Goal: Information Seeking & Learning: Learn about a topic

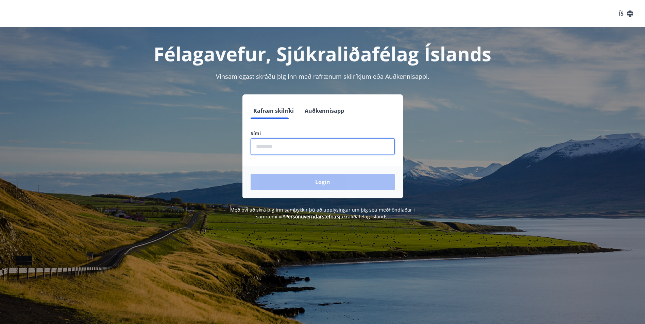
click at [319, 146] on input "phone" at bounding box center [322, 146] width 144 height 17
type input "********"
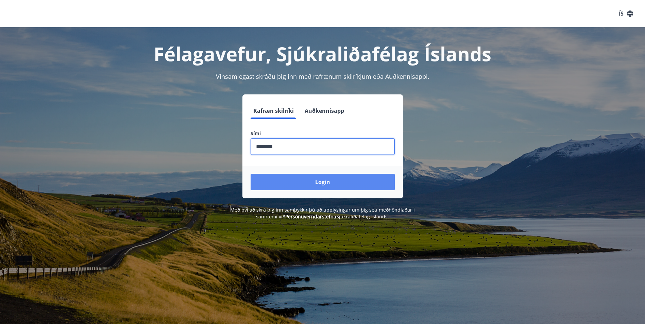
click at [342, 181] on button "Login" at bounding box center [322, 182] width 144 height 16
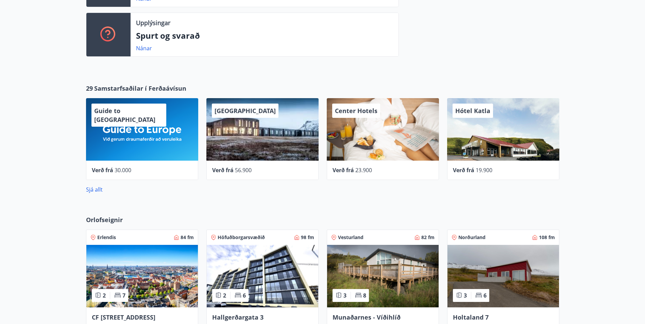
scroll to position [272, 0]
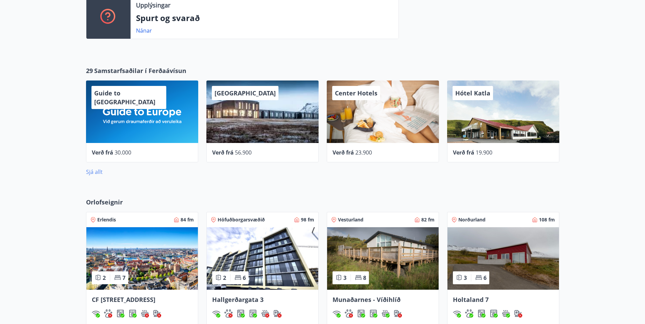
click at [88, 173] on link "Sjá allt" at bounding box center [94, 171] width 17 height 7
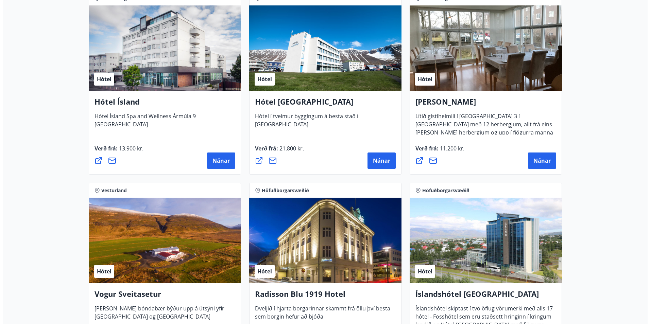
scroll to position [1097, 0]
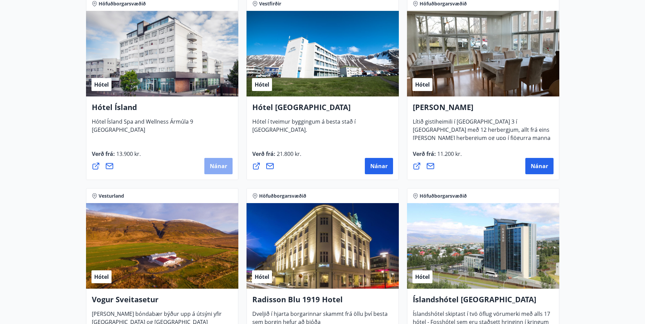
click at [219, 166] on span "Nánar" at bounding box center [218, 165] width 17 height 7
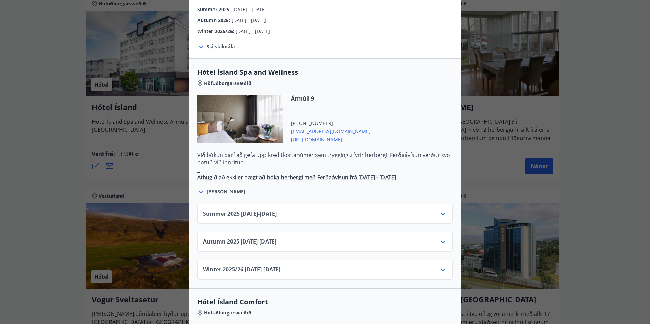
scroll to position [340, 0]
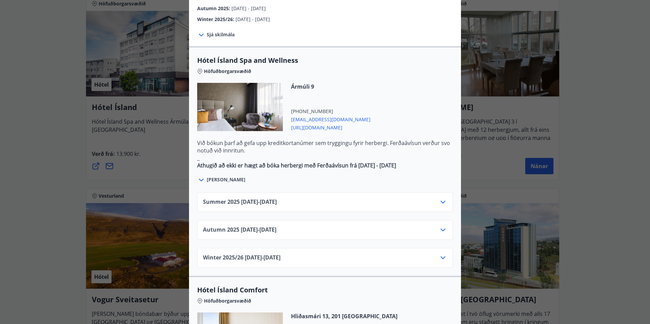
click at [200, 176] on icon at bounding box center [201, 180] width 8 height 8
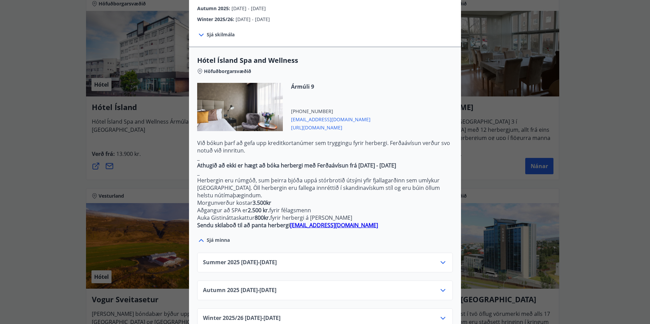
scroll to position [374, 0]
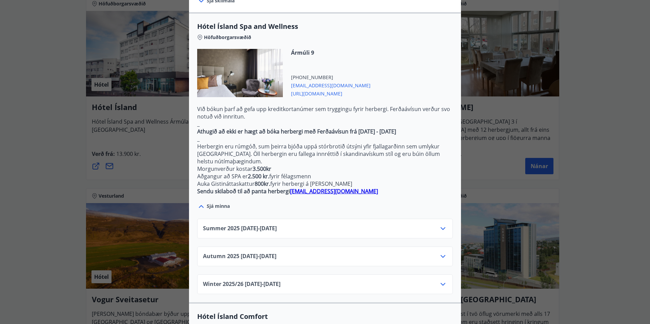
click at [313, 89] on span "[URL][DOMAIN_NAME]" at bounding box center [331, 93] width 80 height 8
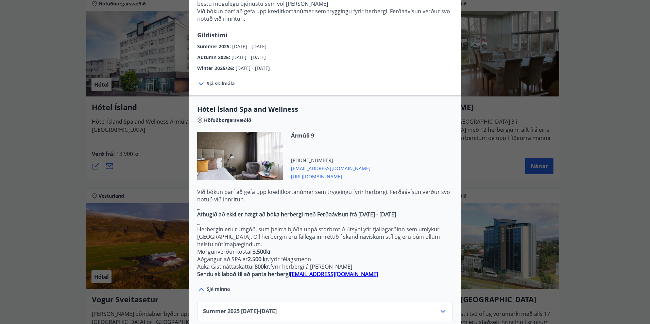
scroll to position [272, 0]
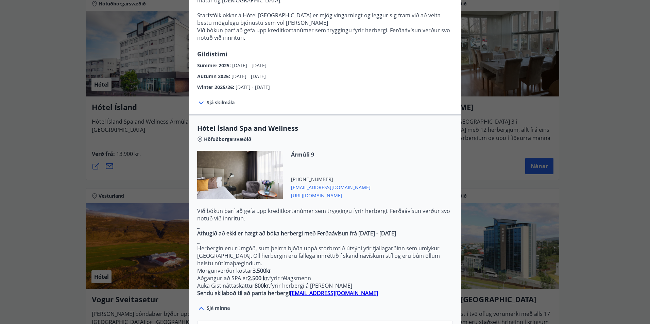
click at [56, 140] on div "Hótel Ísland Sendu skilaboð til að panta herbergi [EMAIL_ADDRESS][DOMAIN_NAME] …" at bounding box center [325, 162] width 650 height 324
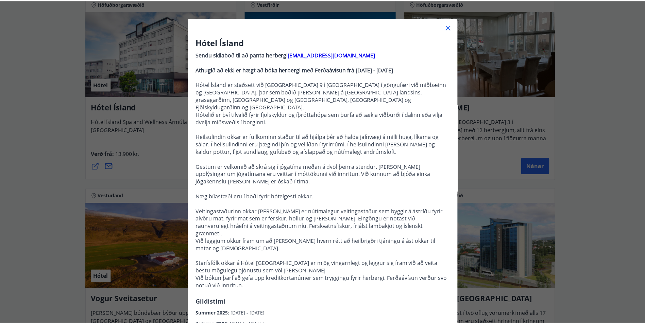
scroll to position [34, 0]
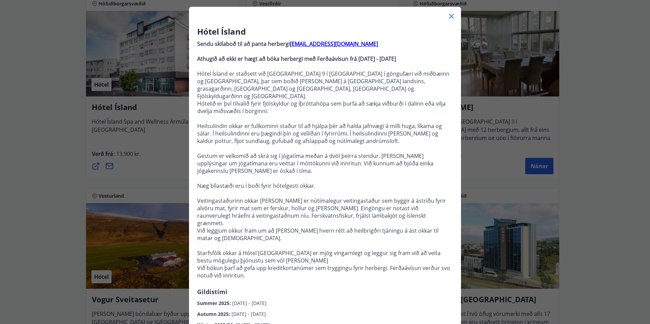
click at [447, 15] on icon at bounding box center [451, 16] width 8 height 8
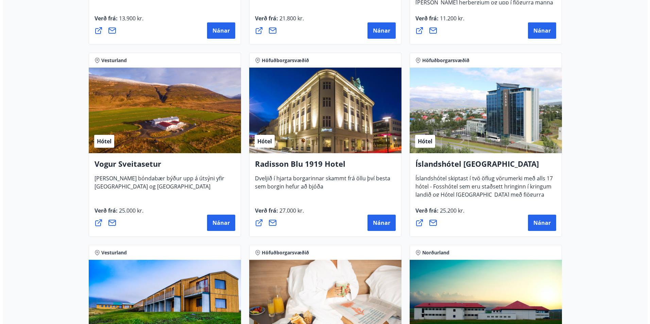
scroll to position [1233, 0]
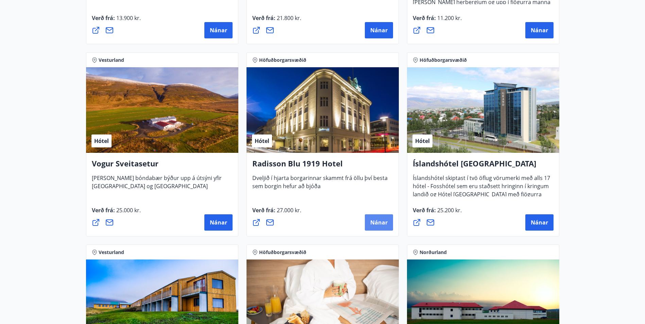
click at [385, 222] on span "Nánar" at bounding box center [378, 222] width 17 height 7
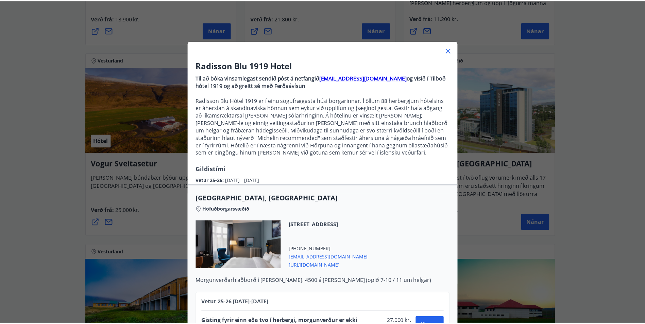
scroll to position [36, 0]
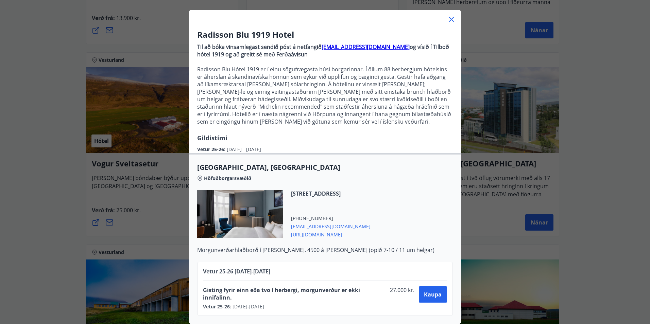
click at [10, 178] on div "Radisson Blu 1919 Hotel Til að bóka vinsamlegast sendið póst á netfangið [EMAIL…" at bounding box center [325, 131] width 650 height 324
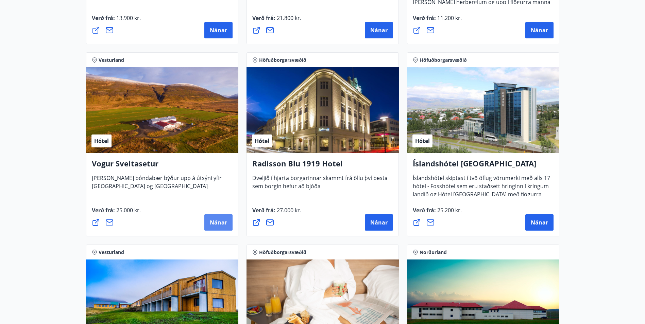
click at [211, 222] on span "Nánar" at bounding box center [218, 222] width 17 height 7
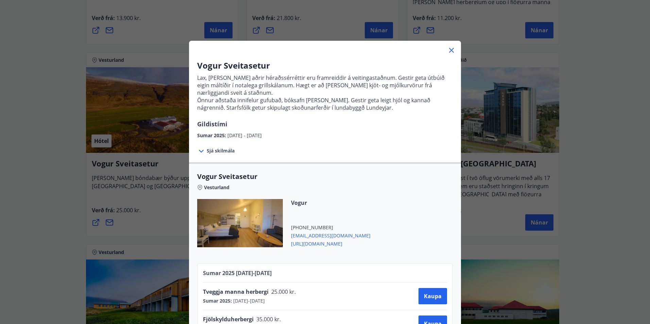
click at [61, 186] on div "Vogur Sveitasetur Lax, lamb og aðrir héraðssérréttir eru framreiddir á veitinga…" at bounding box center [325, 162] width 650 height 324
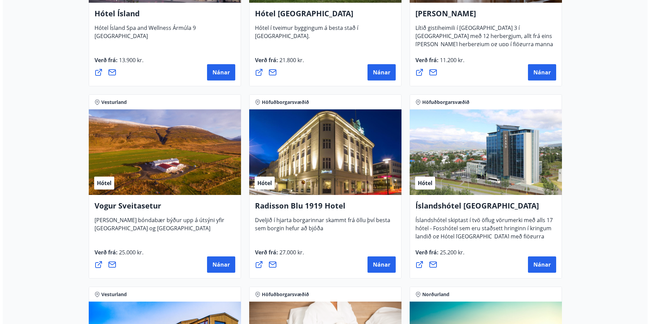
scroll to position [1131, 0]
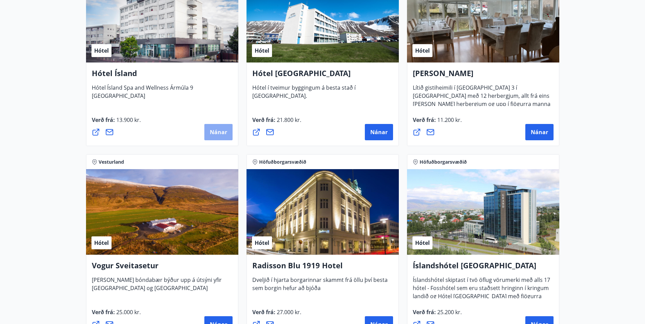
click at [216, 134] on span "Nánar" at bounding box center [218, 131] width 17 height 7
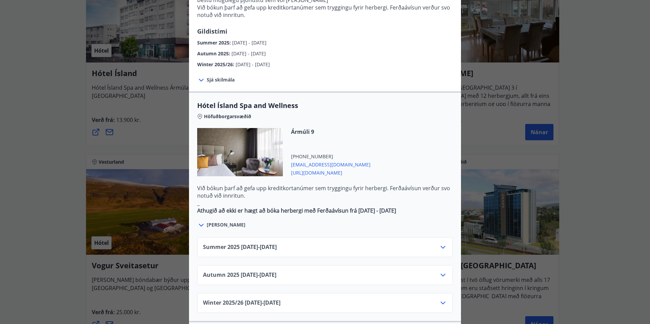
scroll to position [340, 0]
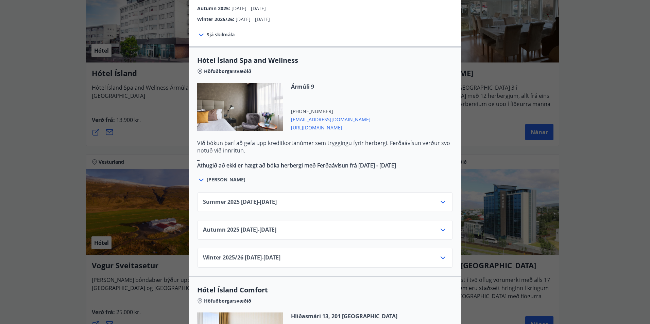
click at [443, 198] on icon at bounding box center [443, 202] width 8 height 8
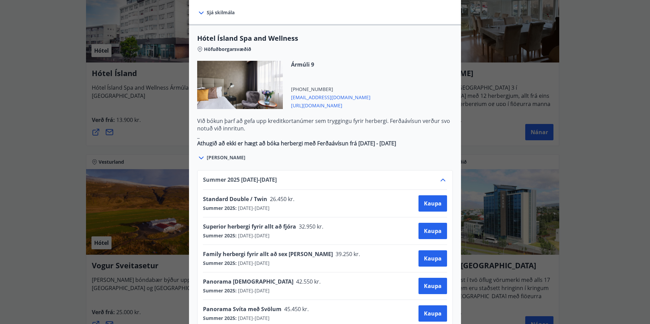
scroll to position [374, 0]
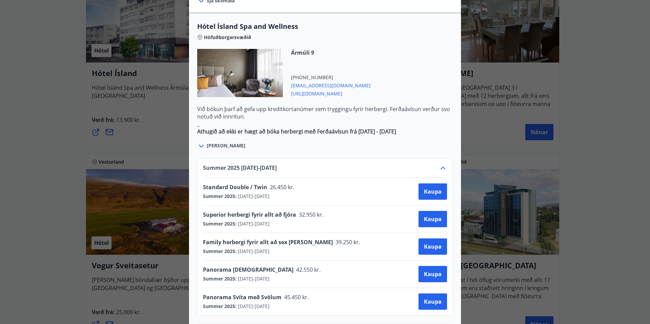
click at [6, 175] on div "Hótel Ísland Sendu skilaboð til að panta herbergi [EMAIL_ADDRESS][DOMAIN_NAME] …" at bounding box center [325, 162] width 650 height 324
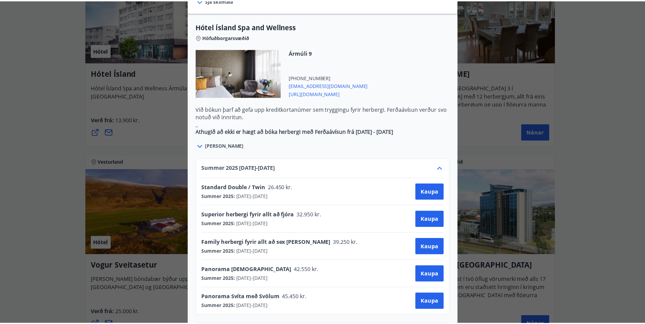
scroll to position [0, 0]
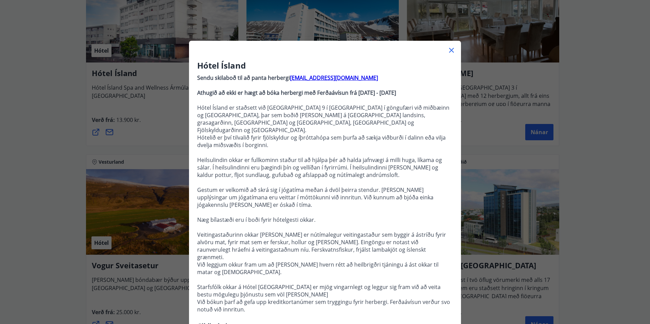
click at [447, 50] on icon at bounding box center [451, 50] width 8 height 8
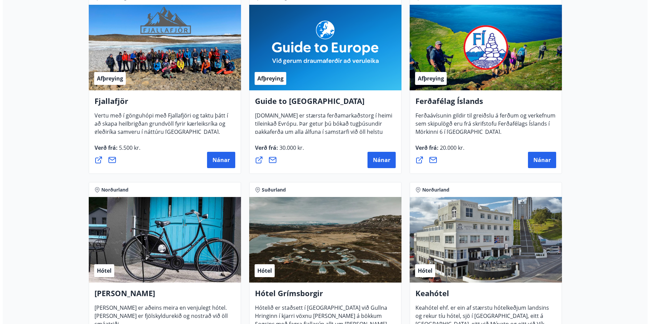
scroll to position [145, 0]
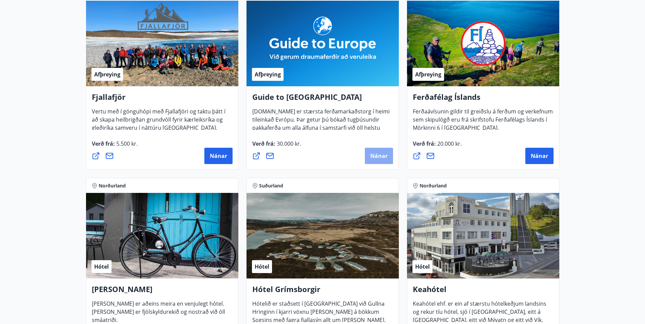
click at [386, 152] on span "Nánar" at bounding box center [378, 155] width 17 height 7
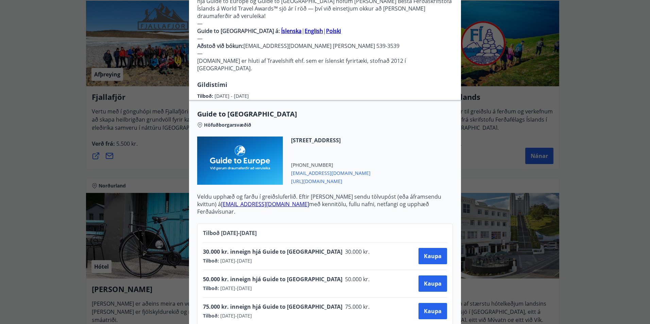
scroll to position [204, 0]
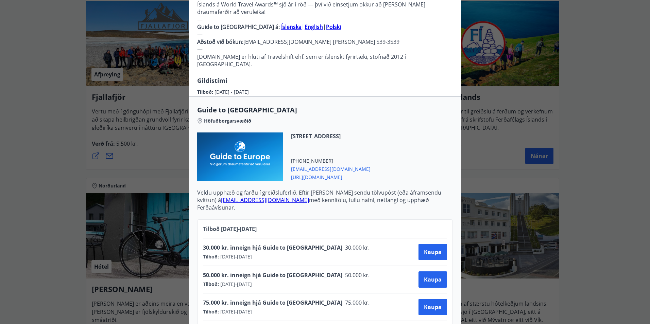
click at [27, 124] on div "Guide to [GEOGRAPHIC_DATA] Notkunarleiðbeiningar: Til að nýta Ferðaávísun á [DO…" at bounding box center [325, 162] width 650 height 324
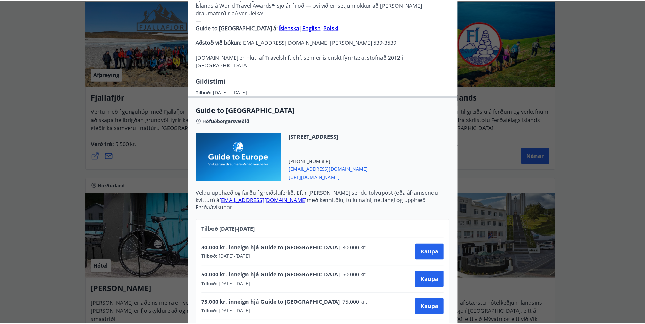
scroll to position [0, 0]
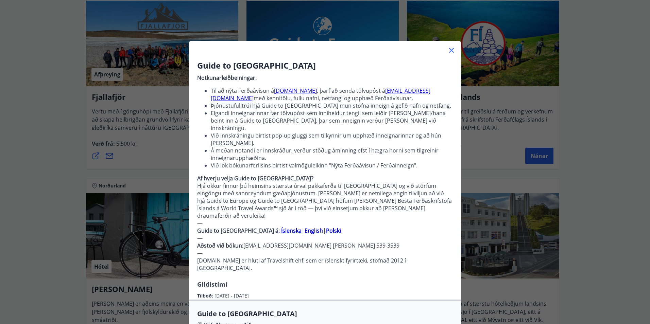
click at [447, 51] on icon at bounding box center [451, 50] width 8 height 8
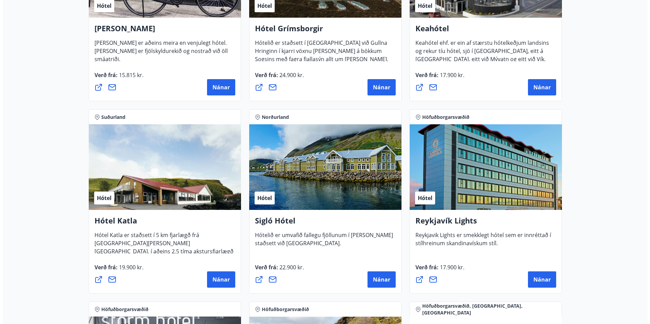
scroll to position [451, 0]
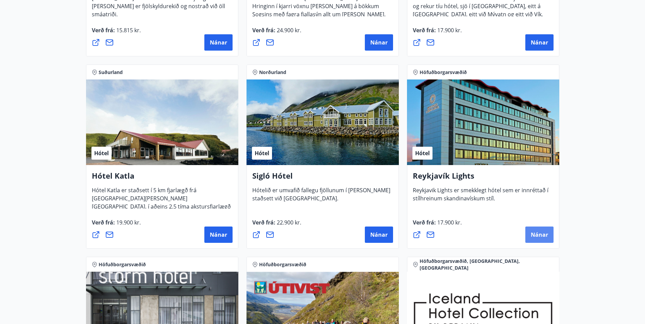
click at [536, 236] on span "Nánar" at bounding box center [538, 234] width 17 height 7
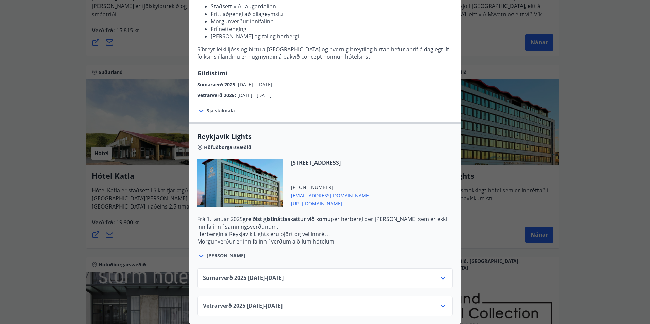
scroll to position [104, 0]
click at [282, 302] on span "Vetrarverð [PHONE_NUMBER][DATE] - [DATE]" at bounding box center [243, 306] width 80 height 8
click at [440, 302] on icon at bounding box center [443, 306] width 8 height 8
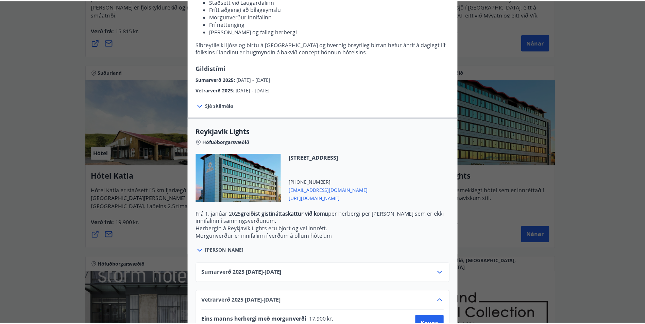
scroll to position [159, 0]
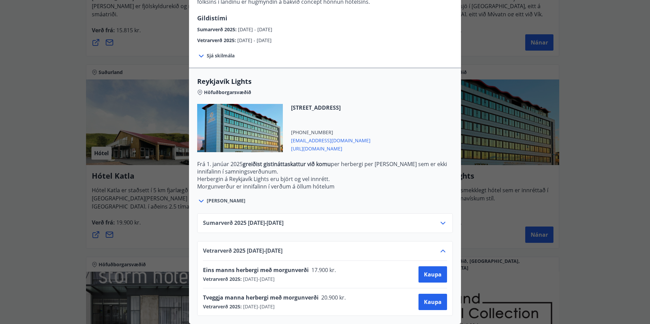
click at [29, 146] on div "Reykjavík Lights Fyrir bókarnir og frekari upplýsingar vinsamlega senduð póst á…" at bounding box center [325, 8] width 650 height 324
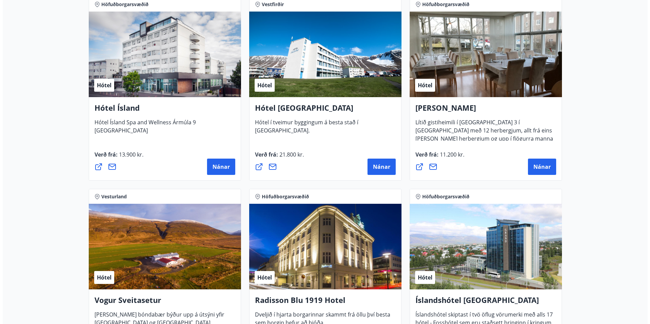
scroll to position [1097, 0]
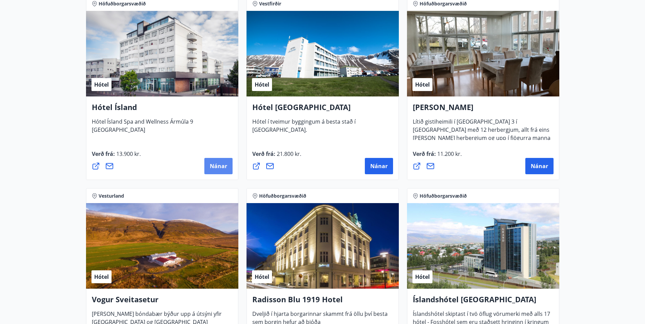
click at [223, 171] on button "Nánar" at bounding box center [218, 166] width 28 height 16
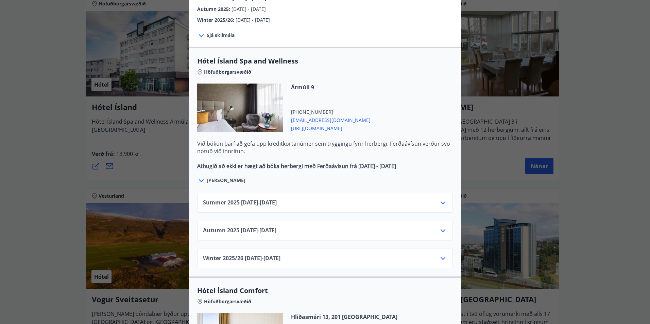
scroll to position [340, 0]
click at [302, 226] on div "Autumn [PHONE_NUMBER][DATE] - [DATE]" at bounding box center [325, 233] width 244 height 14
click at [443, 226] on icon at bounding box center [443, 230] width 8 height 8
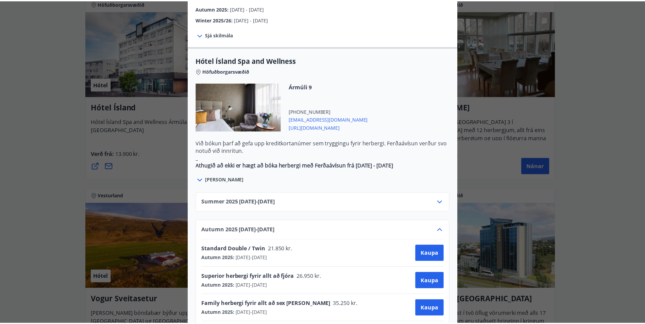
scroll to position [0, 0]
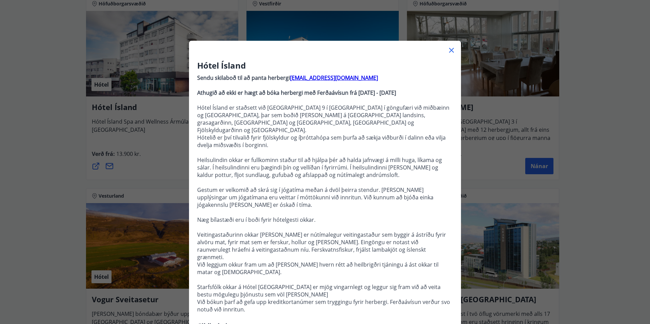
click at [13, 188] on div "Hótel Ísland Sendu skilaboð til að panta herbergi [EMAIL_ADDRESS][DOMAIN_NAME] …" at bounding box center [325, 162] width 650 height 324
click at [19, 182] on div "Hótel Ísland Sendu skilaboð til að panta herbergi [EMAIL_ADDRESS][DOMAIN_NAME] …" at bounding box center [325, 162] width 650 height 324
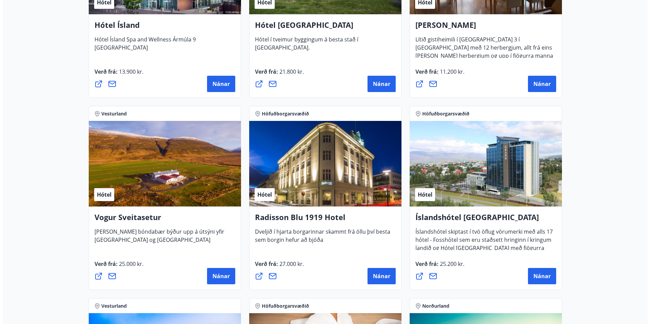
scroll to position [1199, 0]
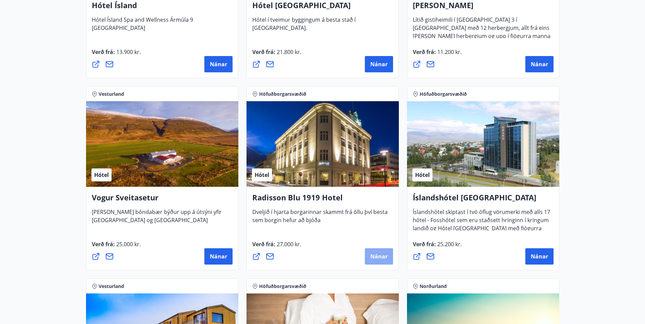
click at [381, 253] on span "Nánar" at bounding box center [378, 256] width 17 height 7
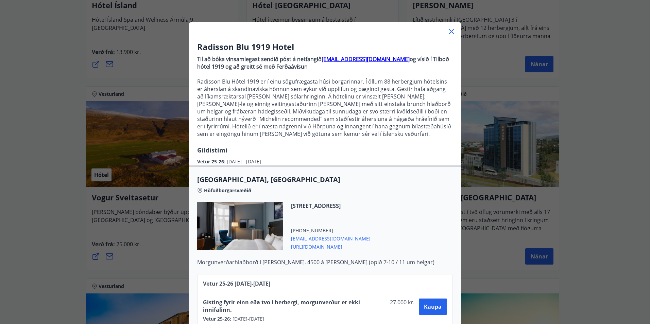
scroll to position [36, 0]
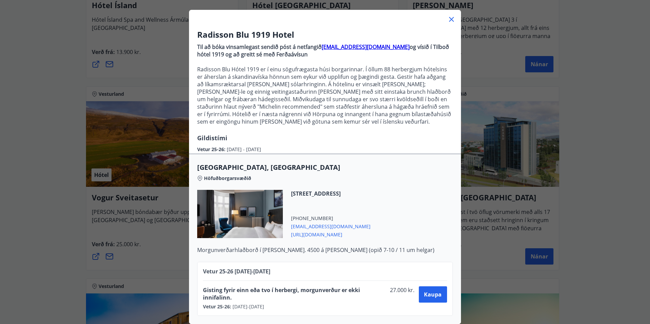
click at [28, 147] on div "Radisson Blu 1919 Hotel Til að bóka vinsamlegast sendið póst á netfangið [EMAIL…" at bounding box center [325, 131] width 650 height 324
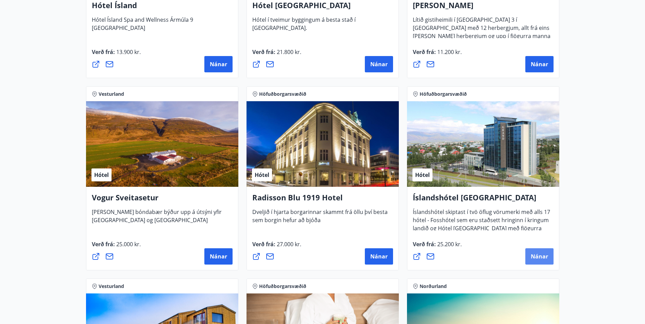
click at [542, 257] on span "Nánar" at bounding box center [538, 256] width 17 height 7
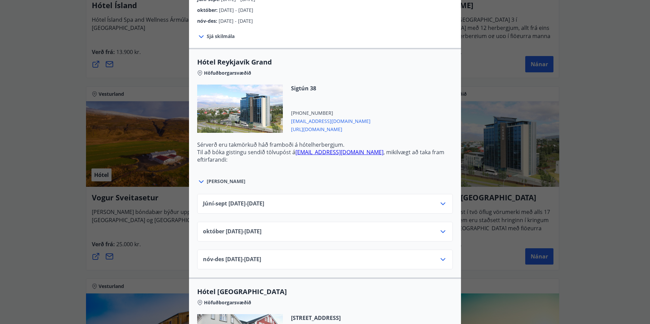
scroll to position [204, 0]
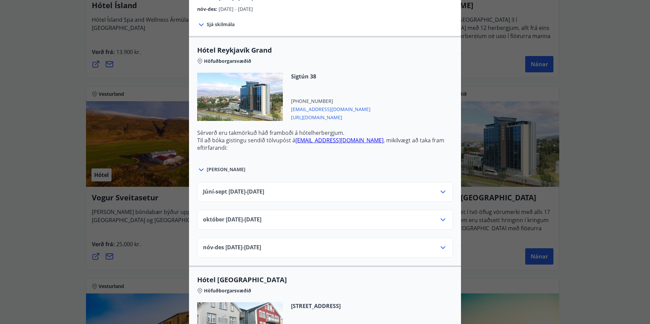
click at [336, 222] on div "[DATE]10.25 - [DATE]" at bounding box center [325, 223] width 244 height 14
click at [439, 220] on icon at bounding box center [443, 220] width 8 height 8
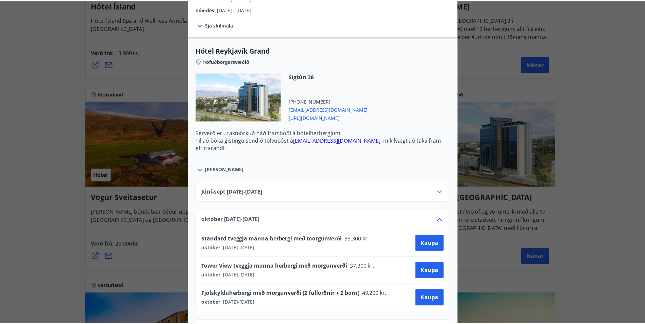
scroll to position [0, 0]
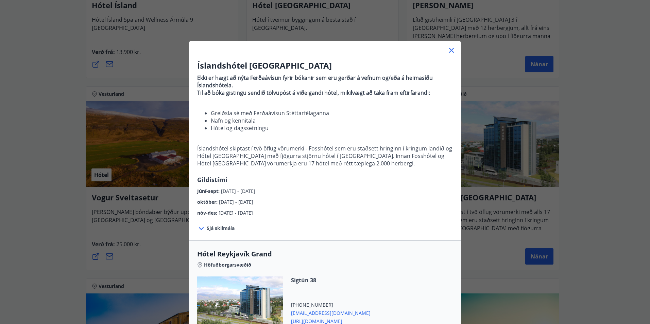
click at [25, 213] on div "Íslandshótel Reykjavík Ekki er hægt að nýta Ferðaávísun fyrir bókanir sem eru g…" at bounding box center [325, 162] width 650 height 324
click at [449, 47] on icon at bounding box center [451, 50] width 8 height 8
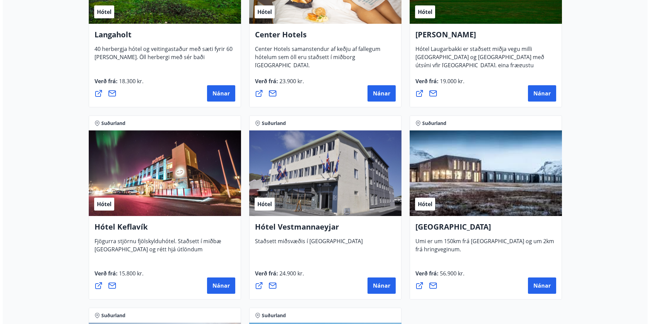
scroll to position [1572, 0]
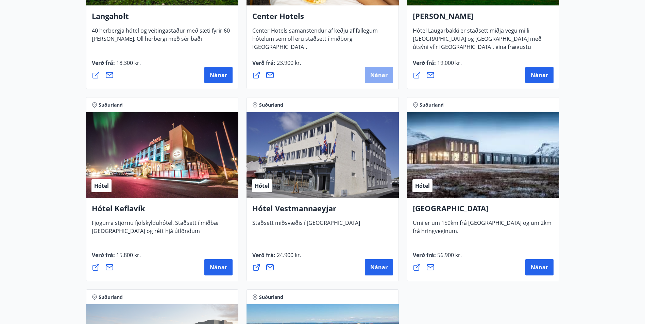
click at [381, 73] on span "Nánar" at bounding box center [378, 74] width 17 height 7
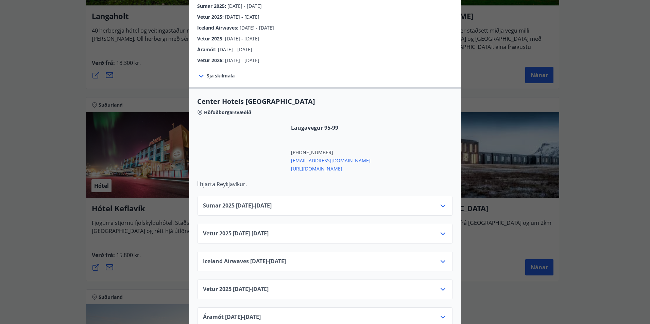
scroll to position [204, 0]
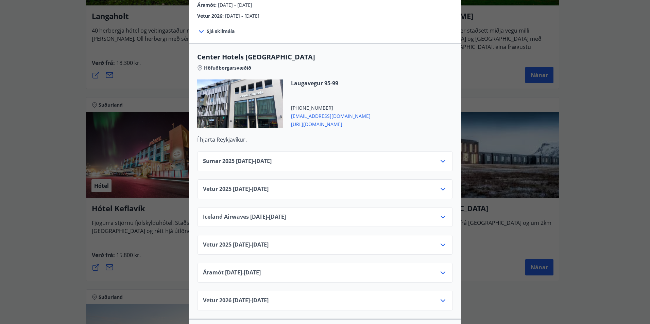
click at [441, 188] on icon at bounding box center [442, 189] width 5 height 3
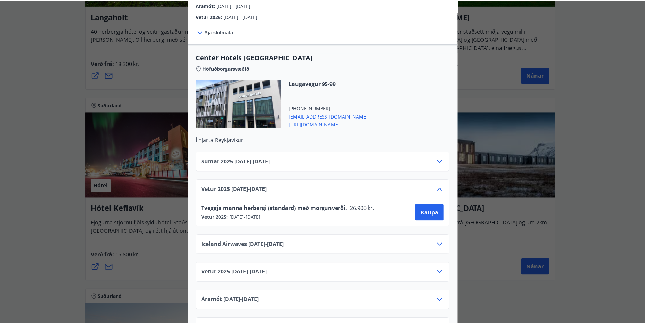
scroll to position [0, 0]
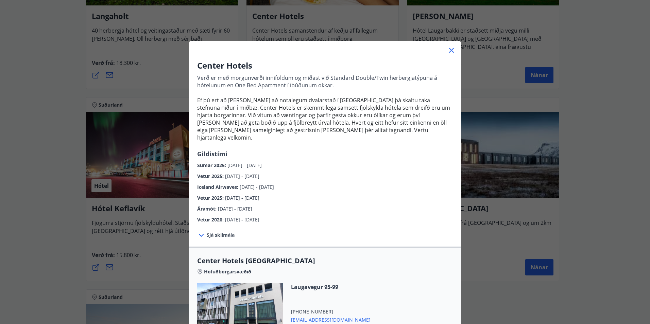
click at [36, 186] on div "Center Hotels Verð er með morgunverði inniföldum og miðast við Standard Double/…" at bounding box center [325, 162] width 650 height 324
click at [44, 180] on div "Center Hotels Verð er með morgunverði inniföldum og miðast við Standard Double/…" at bounding box center [325, 162] width 650 height 324
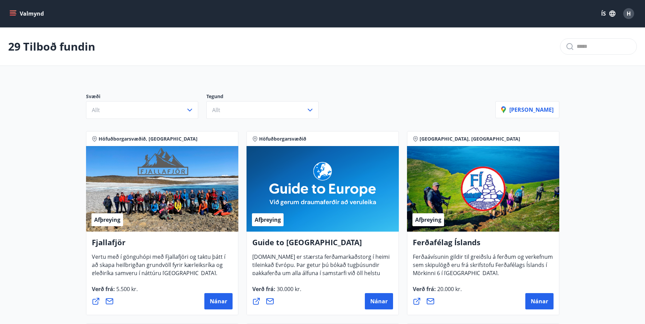
click at [24, 14] on button "Valmynd" at bounding box center [27, 13] width 38 height 12
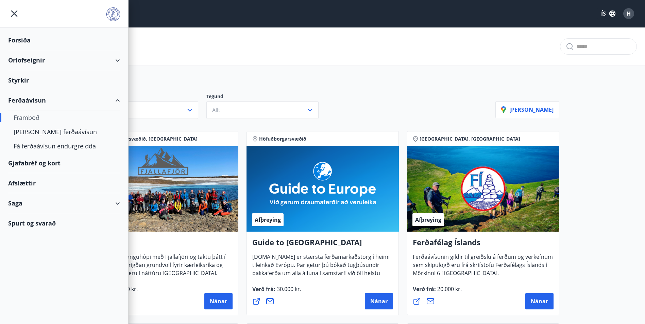
click at [112, 58] on div "Orlofseignir" at bounding box center [64, 60] width 112 height 20
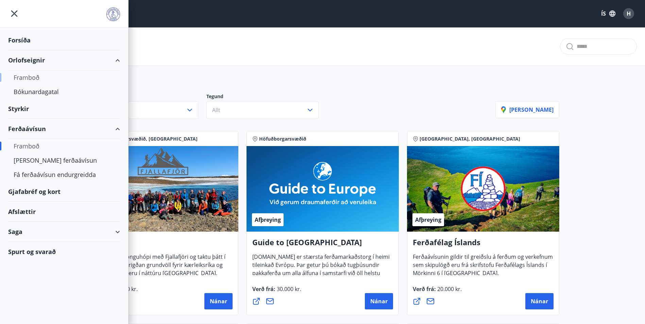
click at [33, 77] on div "Framboð" at bounding box center [64, 77] width 101 height 14
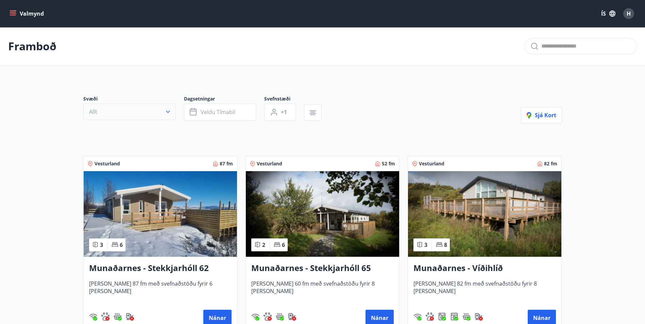
click at [146, 109] on button "Allt" at bounding box center [129, 112] width 92 height 16
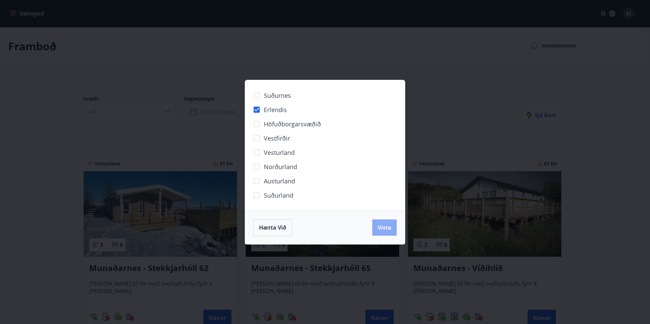
click at [391, 225] on button "Vista" at bounding box center [384, 227] width 24 height 16
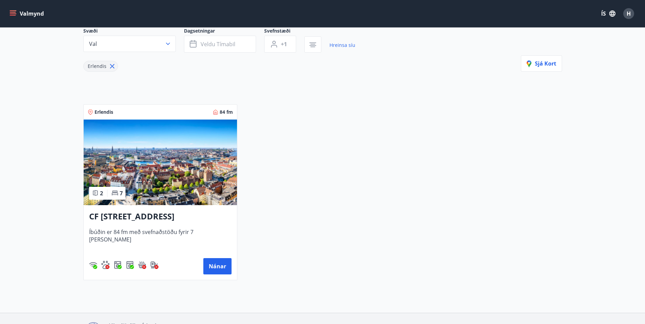
click at [139, 148] on img at bounding box center [160, 163] width 153 height 86
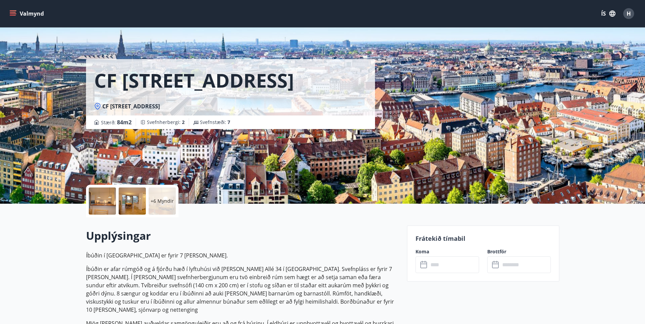
click at [36, 12] on button "Valmynd" at bounding box center [27, 13] width 38 height 12
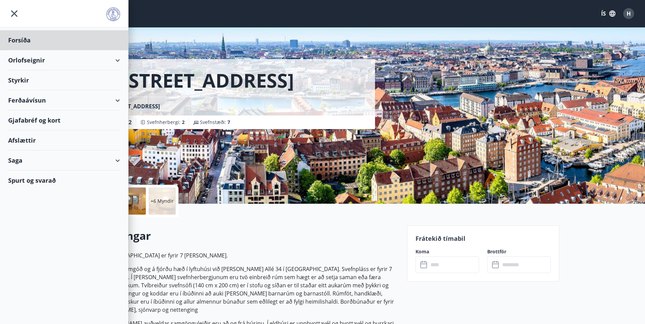
click at [27, 85] on div "Styrkir" at bounding box center [64, 80] width 112 height 20
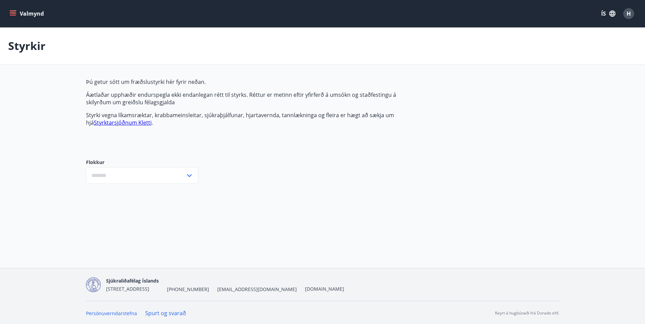
type input "***"
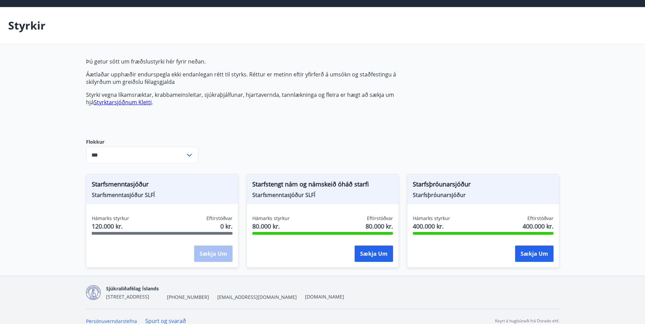
scroll to position [29, 0]
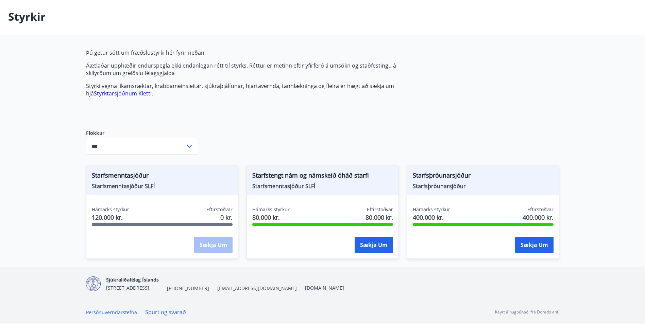
click at [131, 95] on link "Styrktarsjóðnum Kletti" at bounding box center [123, 93] width 58 height 7
